Goal: Information Seeking & Learning: Learn about a topic

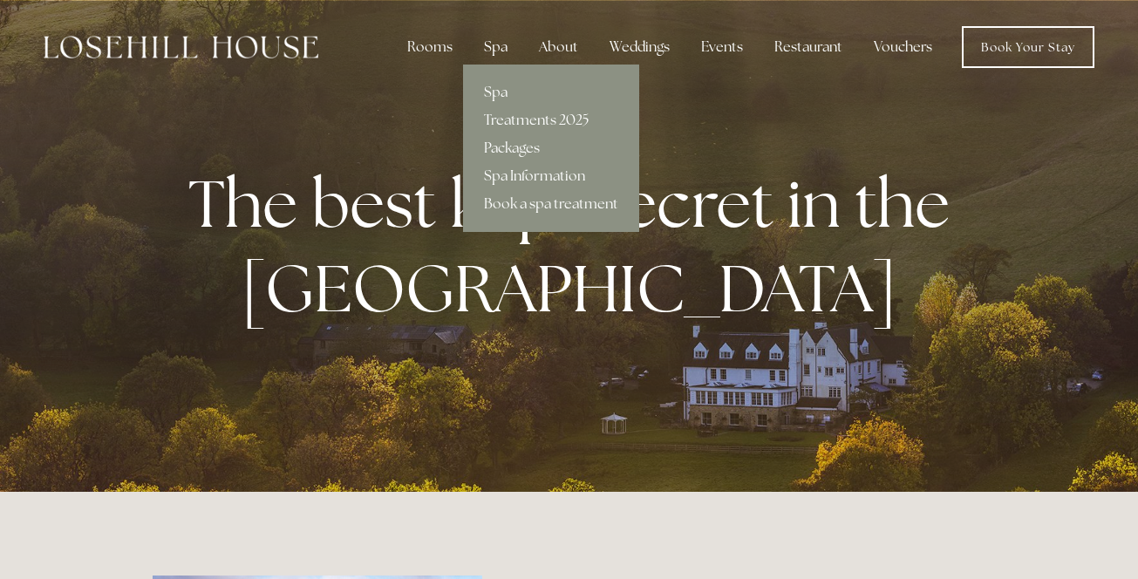
click at [502, 45] on div "Spa" at bounding box center [495, 47] width 51 height 35
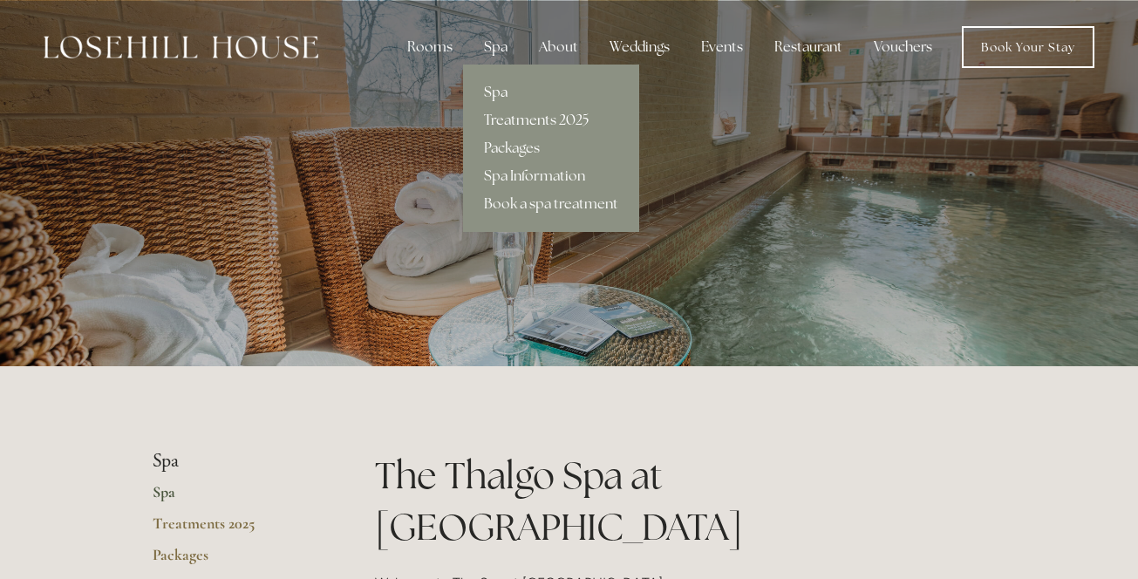
click at [535, 120] on link "Treatments 2025" at bounding box center [551, 120] width 176 height 28
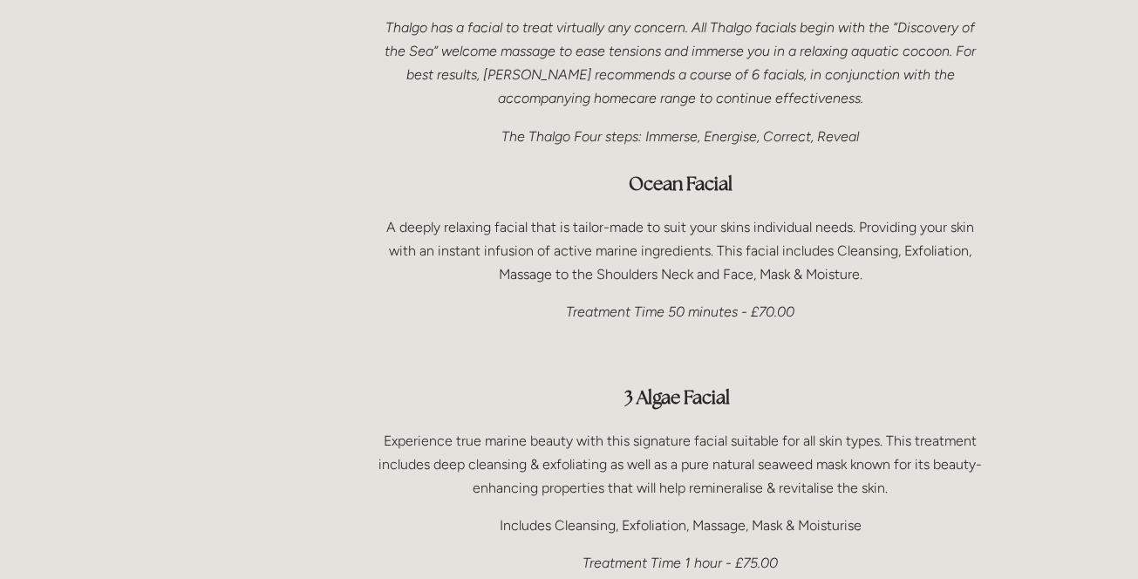
scroll to position [1003, 0]
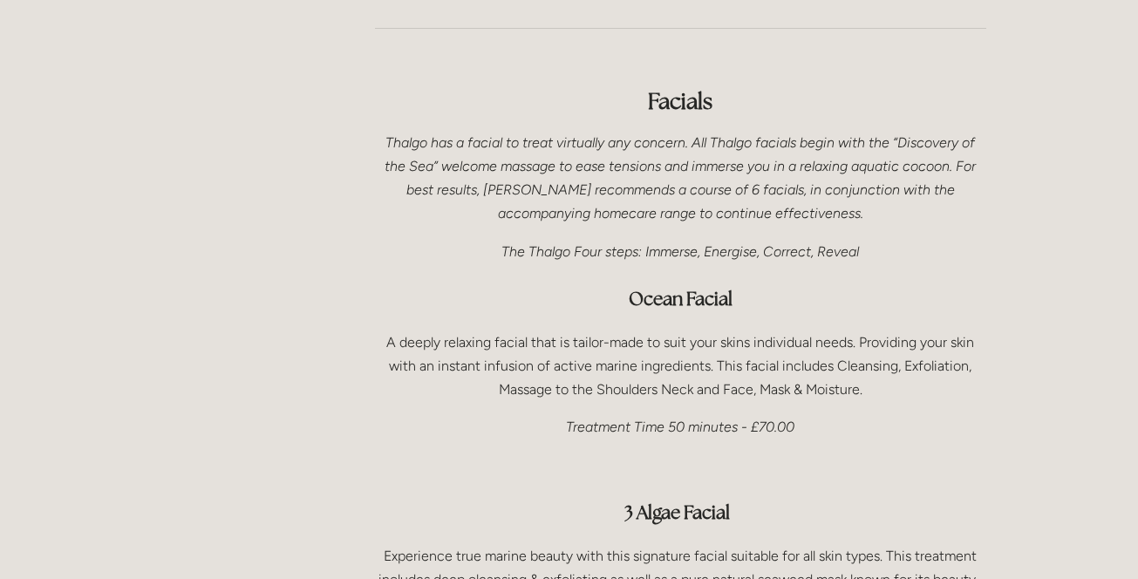
click at [865, 339] on p "A deeply relaxing facial that is tailor-made to suit your skins individual need…" at bounding box center [680, 365] width 611 height 71
click at [864, 339] on p "A deeply relaxing facial that is tailor-made to suit your skins individual need…" at bounding box center [680, 365] width 611 height 71
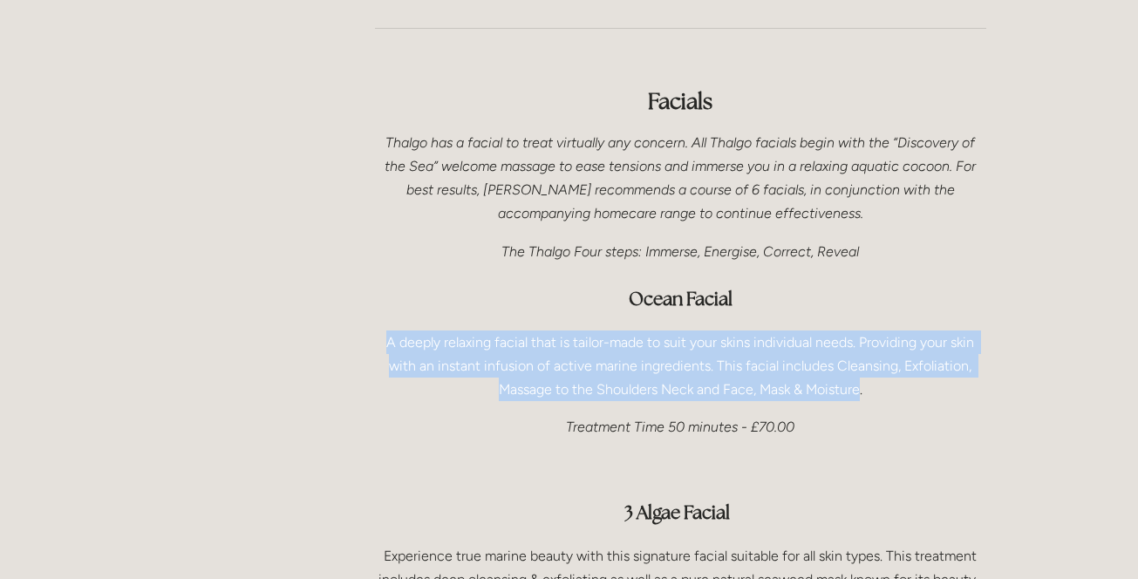
drag, startPoint x: 861, startPoint y: 339, endPoint x: 366, endPoint y: 288, distance: 497.0
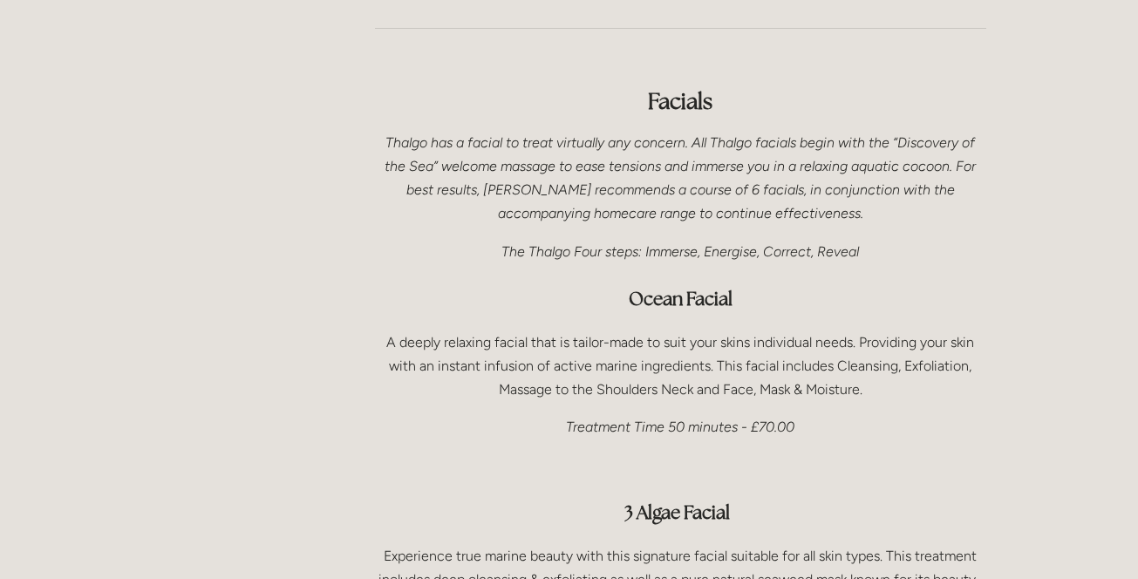
click at [431, 334] on p "A deeply relaxing facial that is tailor-made to suit your skins individual need…" at bounding box center [680, 365] width 611 height 71
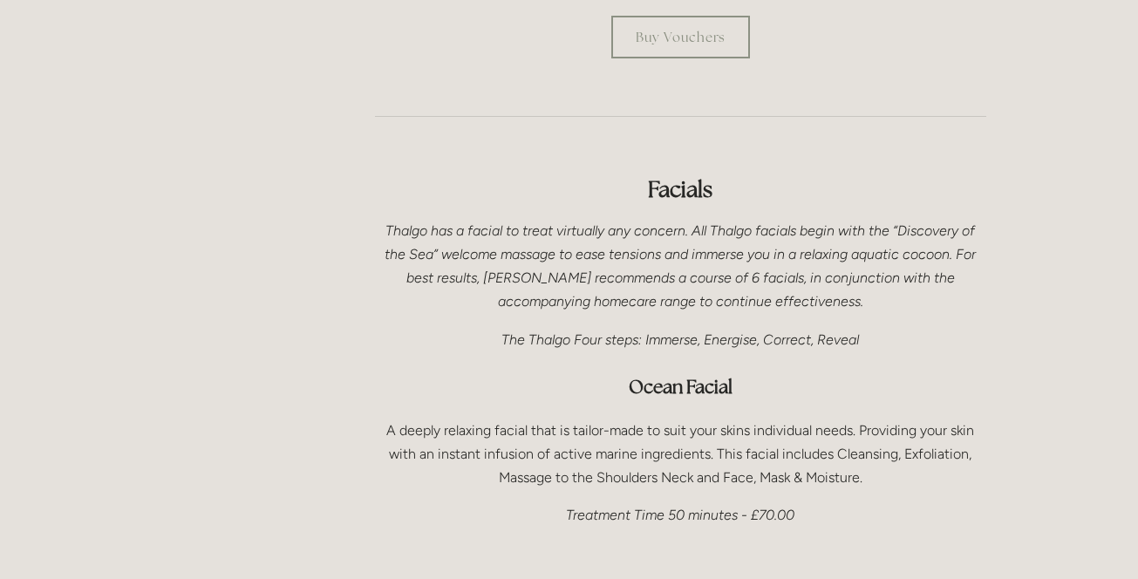
scroll to position [958, 0]
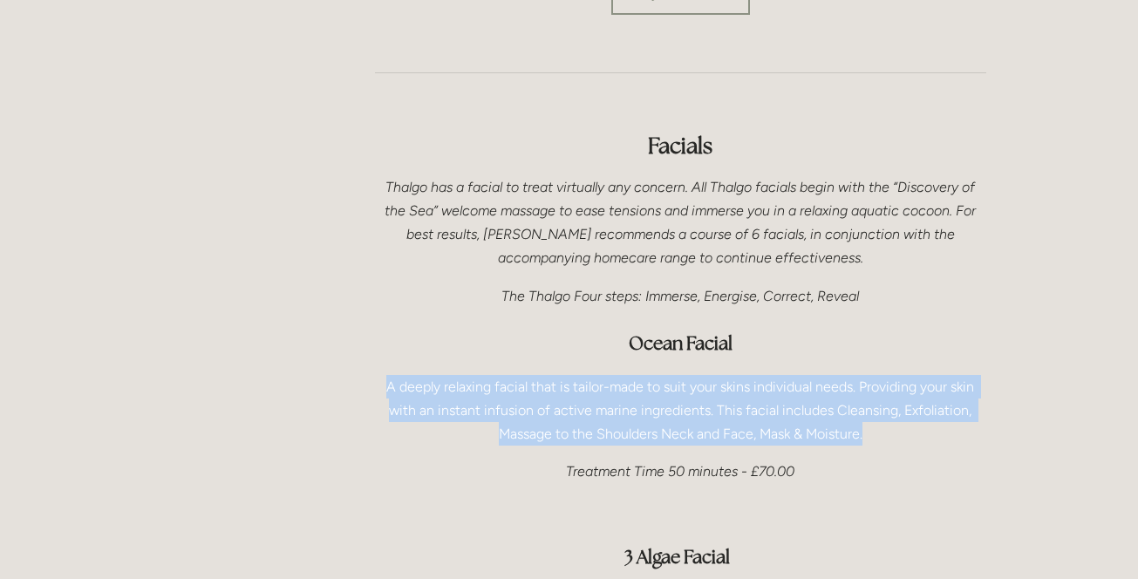
drag, startPoint x: 391, startPoint y: 334, endPoint x: 884, endPoint y: 388, distance: 496.5
click at [884, 388] on p "A deeply relaxing facial that is tailor-made to suit your skins individual need…" at bounding box center [680, 410] width 611 height 71
copy p "A deeply relaxing facial that is tailor-made to suit your skins individual need…"
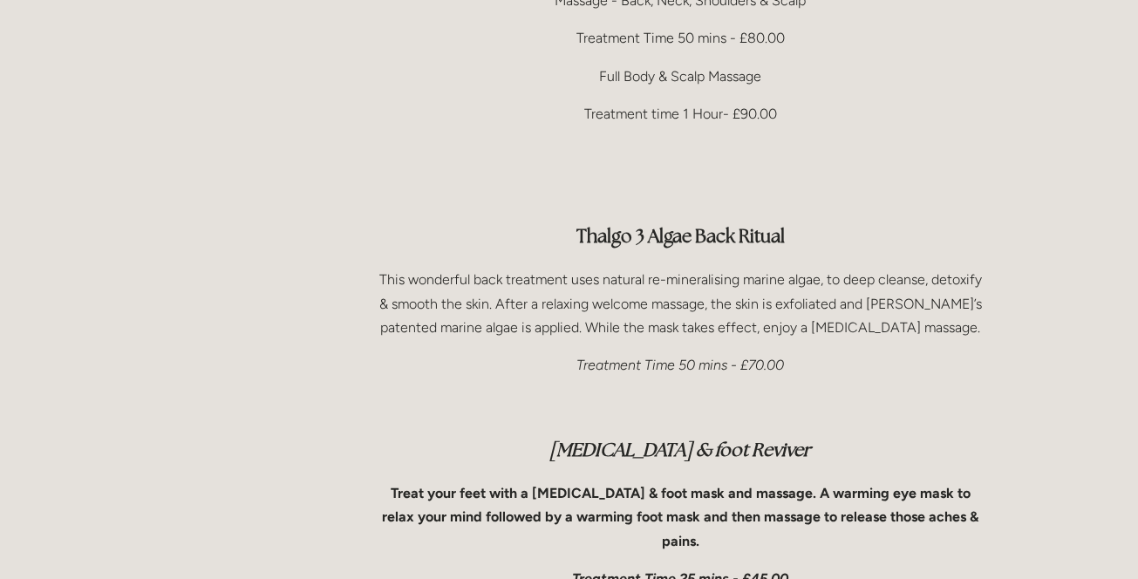
scroll to position [3904, 0]
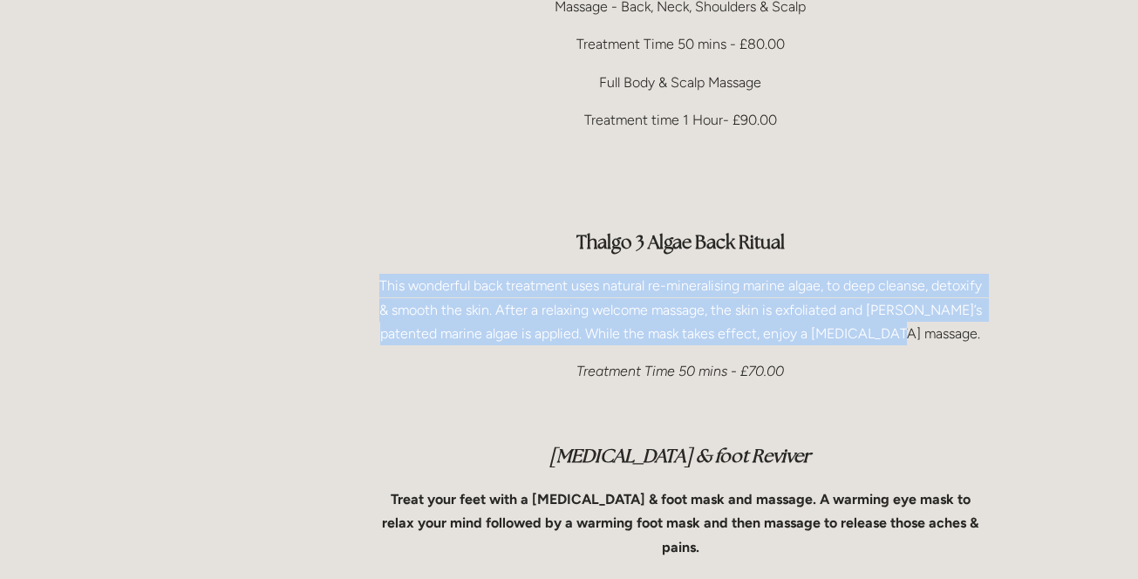
drag, startPoint x: 922, startPoint y: 266, endPoint x: 399, endPoint y: 203, distance: 526.9
click at [399, 203] on div "Body Treatments Therapeutic Massage The perfect massage to relax & revitalise u…" at bounding box center [680, 136] width 611 height 1101
copy p "This wonderful back treatment uses natural re-mineralising marine algae, to dee…"
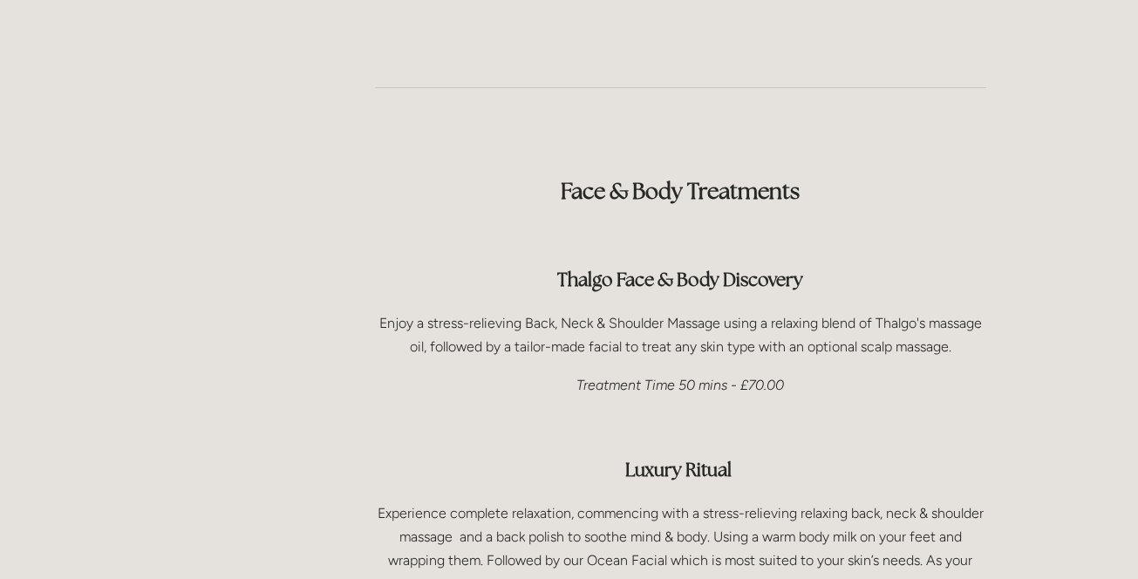
scroll to position [2340, 0]
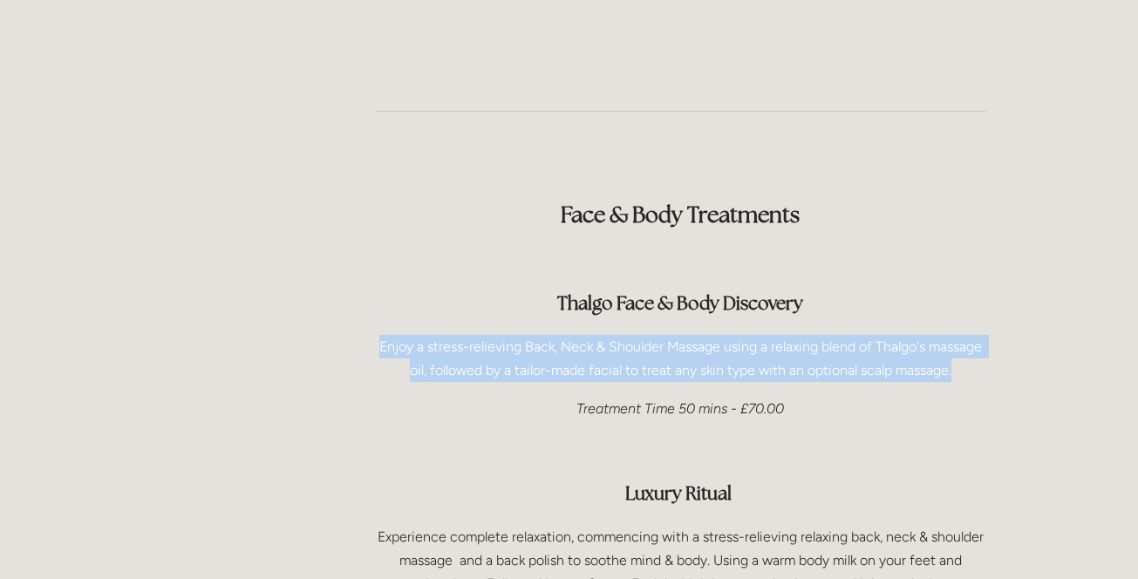
drag, startPoint x: 951, startPoint y: 310, endPoint x: 372, endPoint y: 289, distance: 579.3
click at [372, 289] on div "Face & Body Treatments Thalgo Face & Body Discovery Enjoy a stress-relieving Ba…" at bounding box center [680, 550] width 641 height 793
copy p "Enjoy a stress-relieving Back, Neck & Shoulder Massage using a relaxing blend o…"
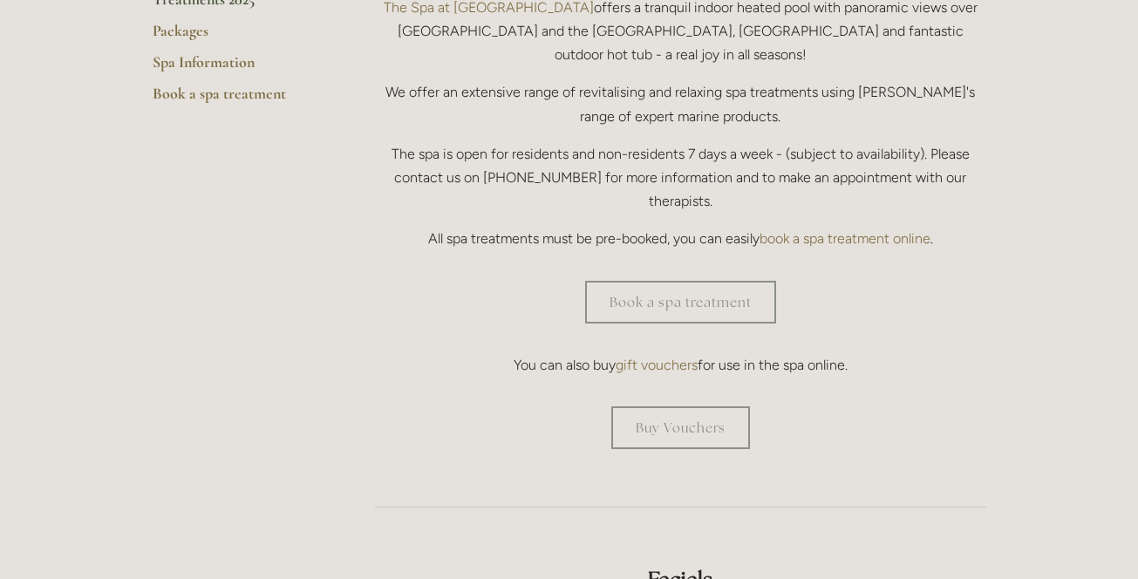
scroll to position [490, 0]
